Goal: Contribute content: Contribute content

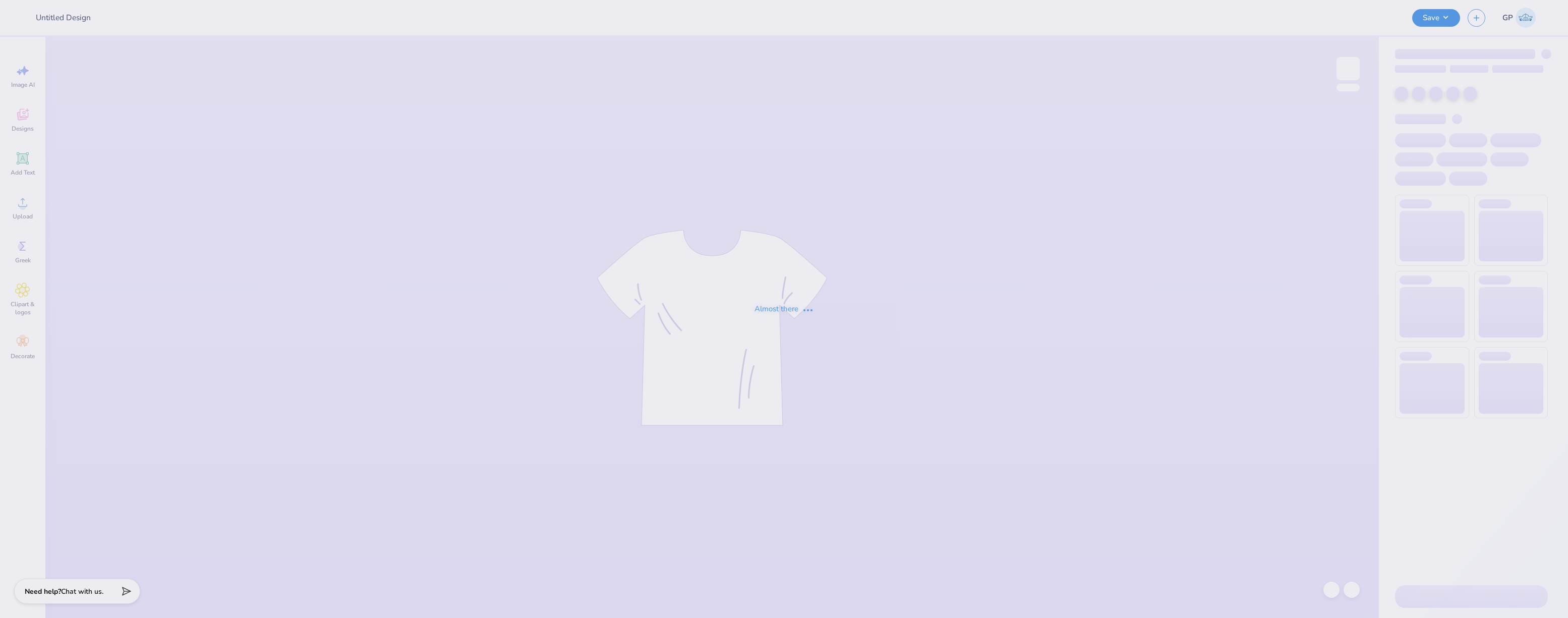
type input "Sailboat Tee"
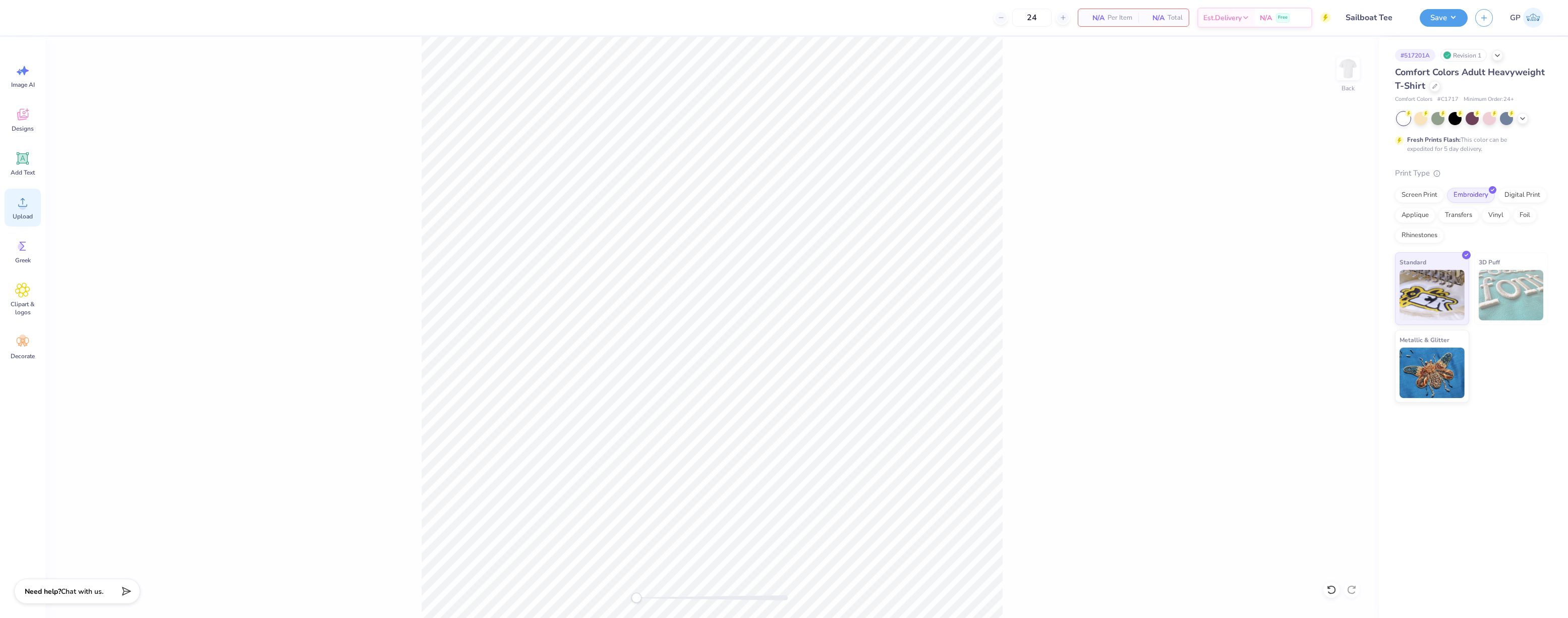
click at [33, 206] on div "Upload" at bounding box center [23, 208] width 37 height 38
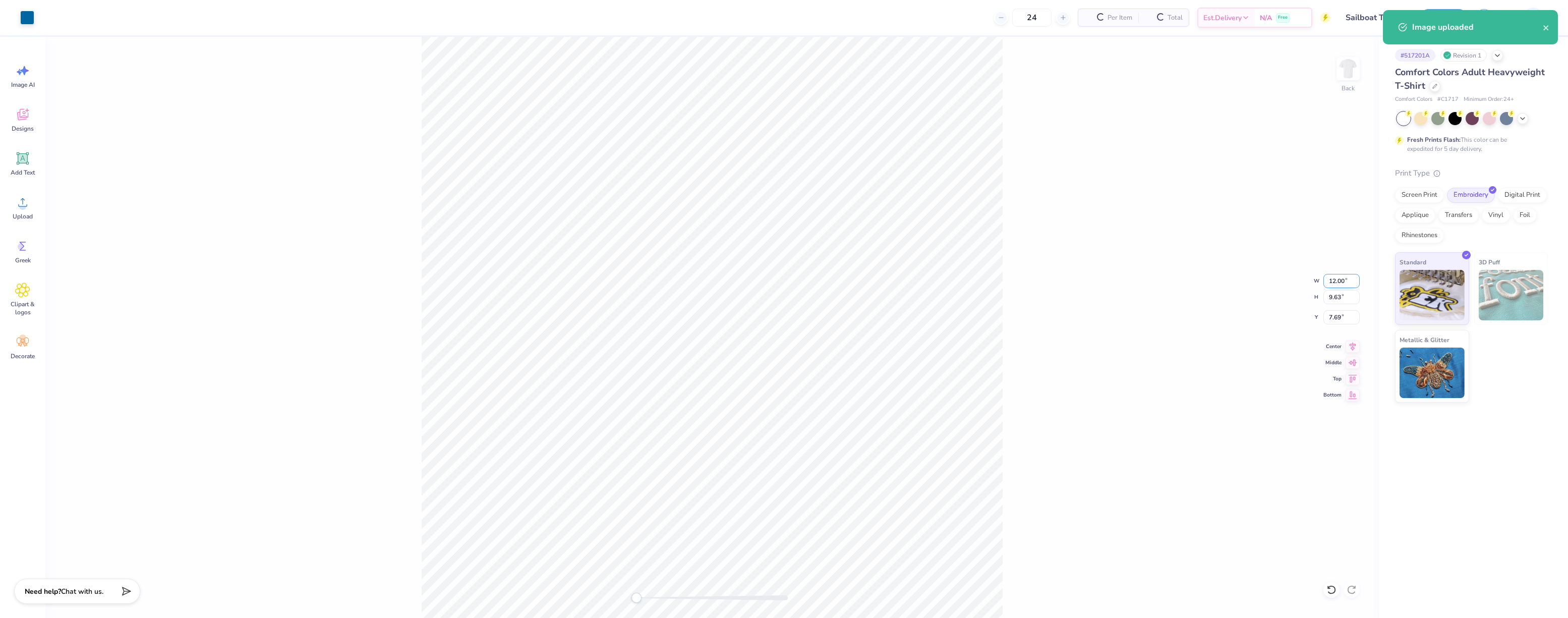
click at [1345, 284] on input "12.00" at bounding box center [1342, 281] width 37 height 14
type input "6"
click at [1118, 284] on div "Back W 6 6 " H 9.63 9.63 " Y 7.69 7.69 " Center Middle Top Bottom" at bounding box center [712, 327] width 1334 height 581
click at [1331, 279] on input "3.00" at bounding box center [1342, 281] width 37 height 14
type input "7"
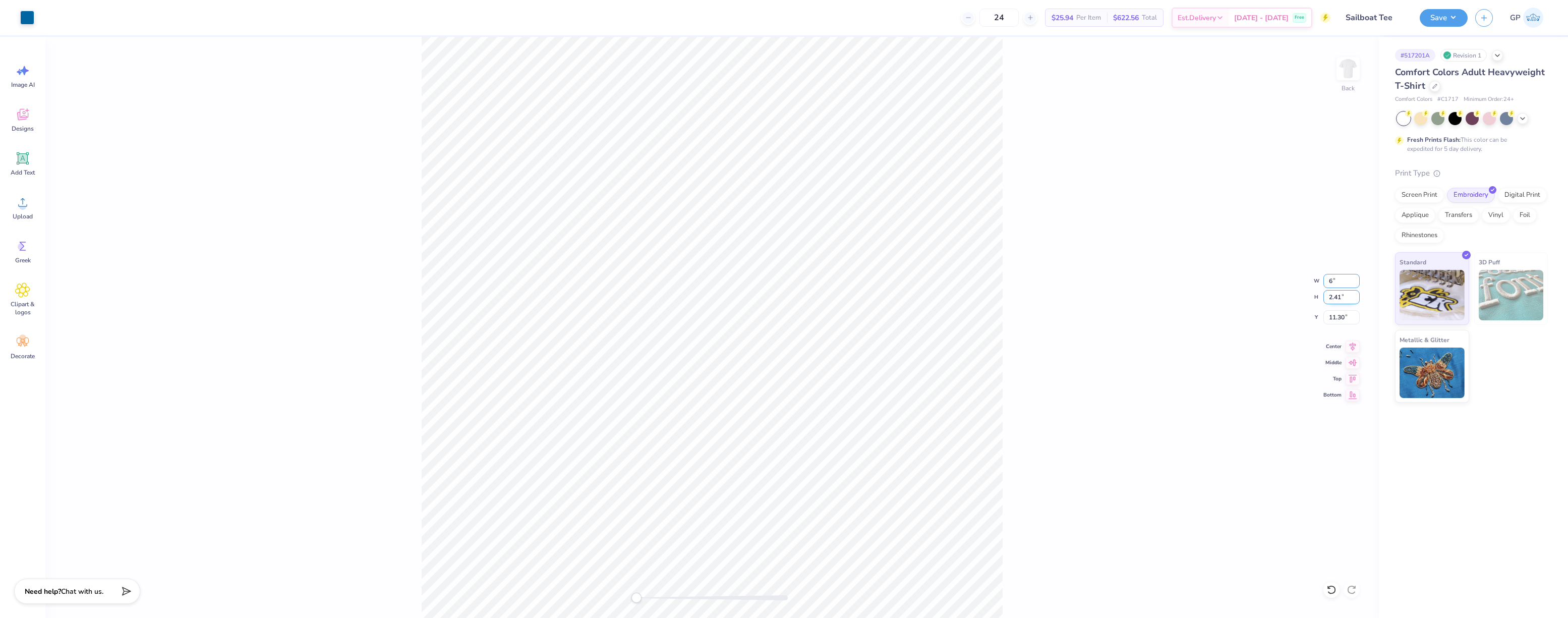
type input "6"
click at [1331, 317] on input "7.69" at bounding box center [1342, 317] width 37 height 14
type input "3"
click at [1331, 279] on input "12.00" at bounding box center [1342, 281] width 37 height 14
type input "5"
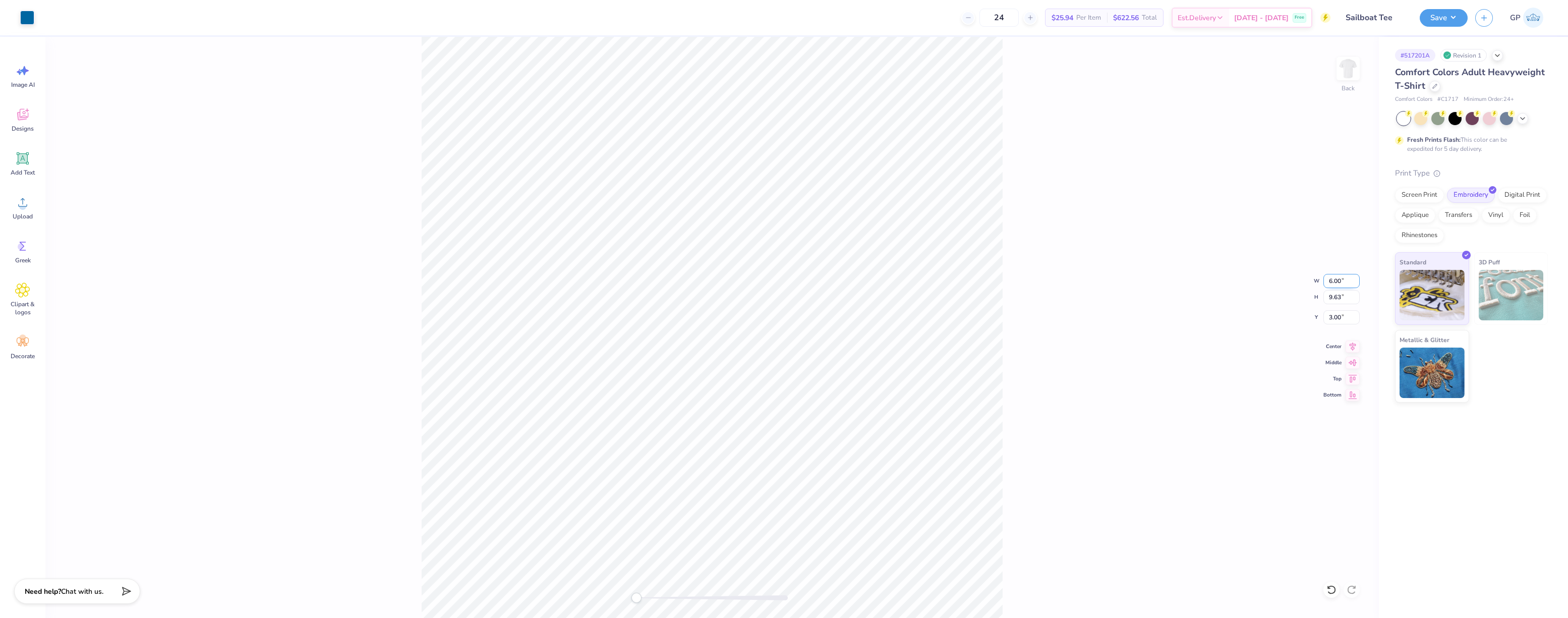
click at [1332, 281] on input "6.00" at bounding box center [1342, 281] width 37 height 14
type input "6.04"
click at [1435, 20] on button "Save" at bounding box center [1443, 16] width 48 height 18
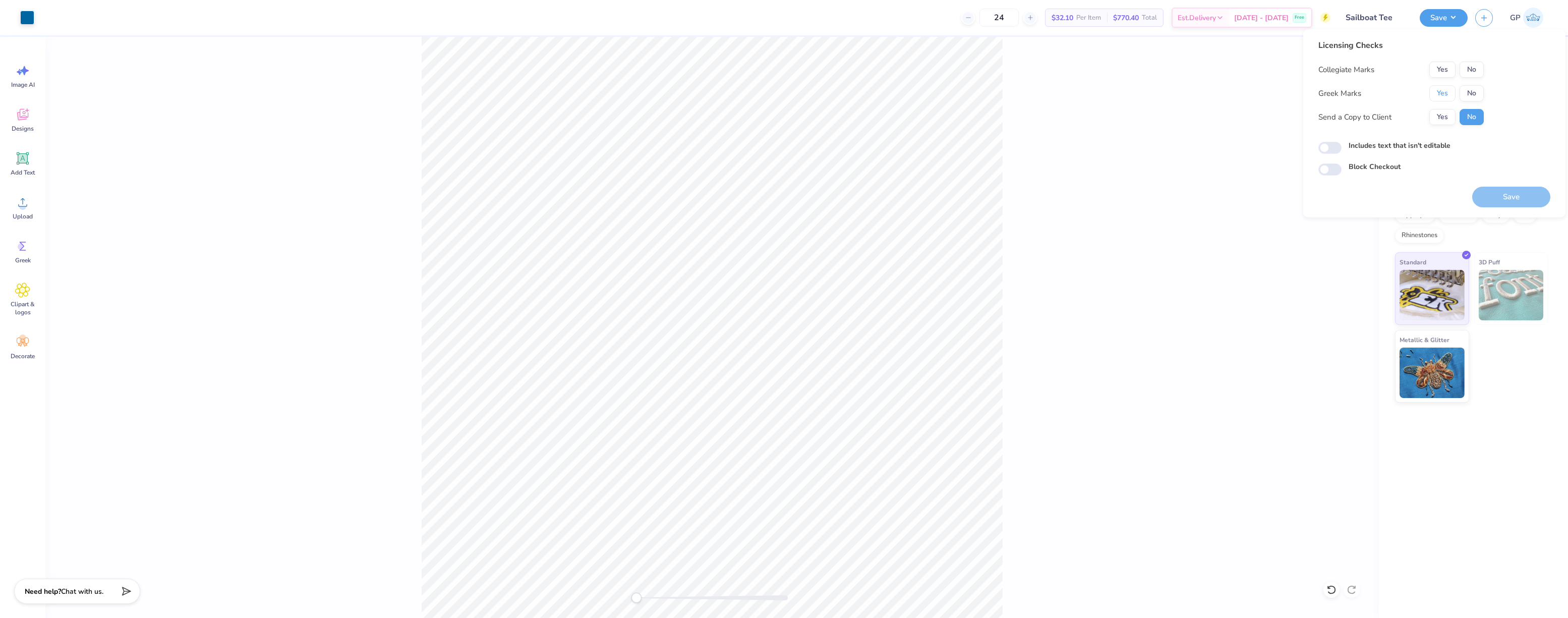
click at [1435, 96] on button "Yes" at bounding box center [1442, 93] width 26 height 16
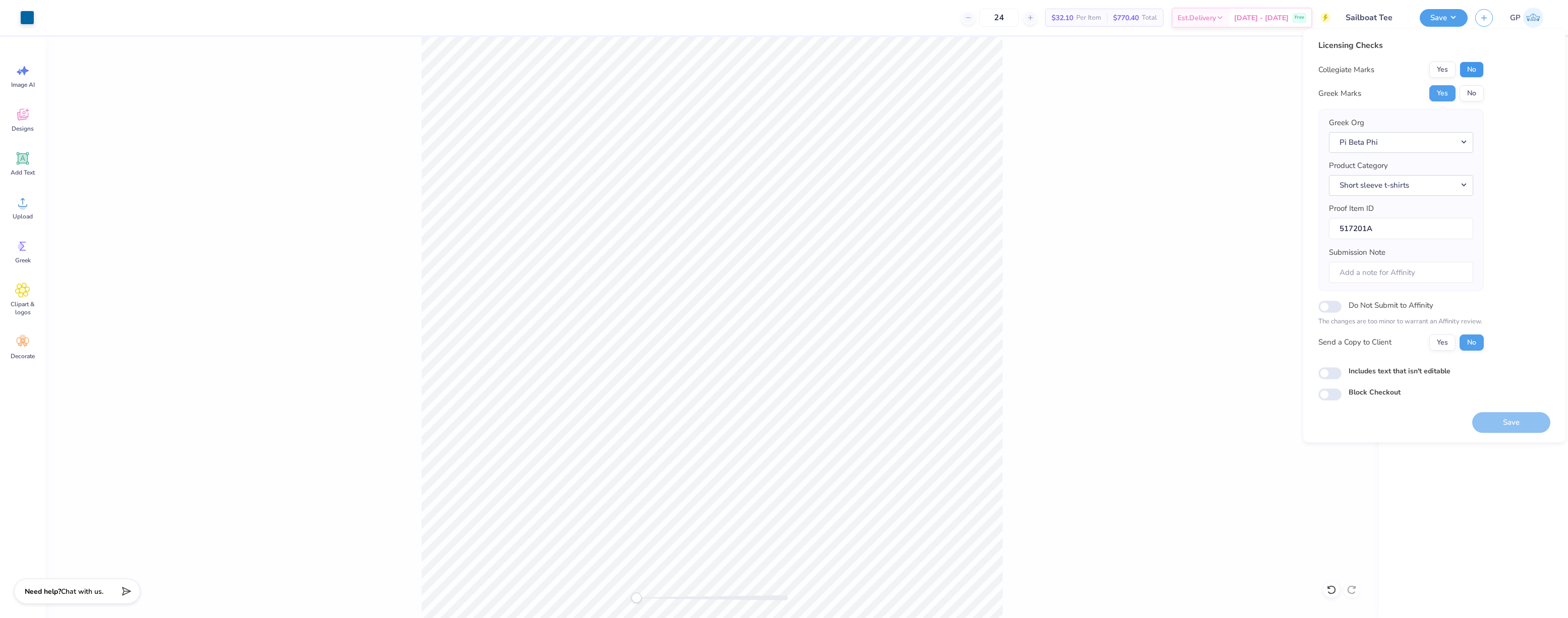
click at [1472, 75] on button "No" at bounding box center [1472, 69] width 24 height 16
click at [1331, 370] on input "Includes text that isn't editable" at bounding box center [1330, 373] width 23 height 12
checkbox input "true"
drag, startPoint x: 1486, startPoint y: 427, endPoint x: 1474, endPoint y: 418, distance: 15.0
click at [1486, 426] on button "Save" at bounding box center [1511, 423] width 78 height 21
